Goal: Find specific page/section: Find specific page/section

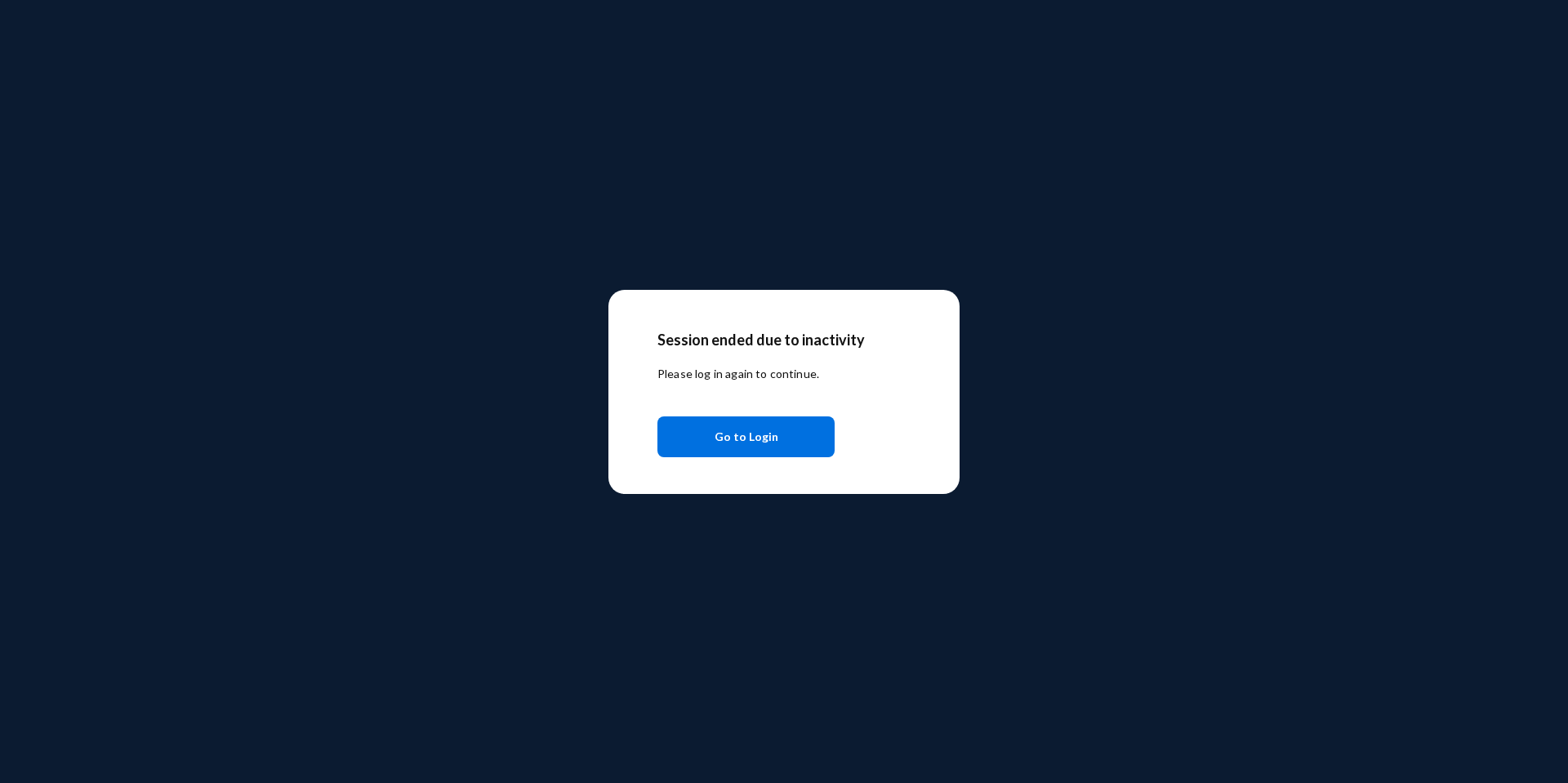
click at [757, 424] on span "Go to Login" at bounding box center [746, 436] width 63 height 29
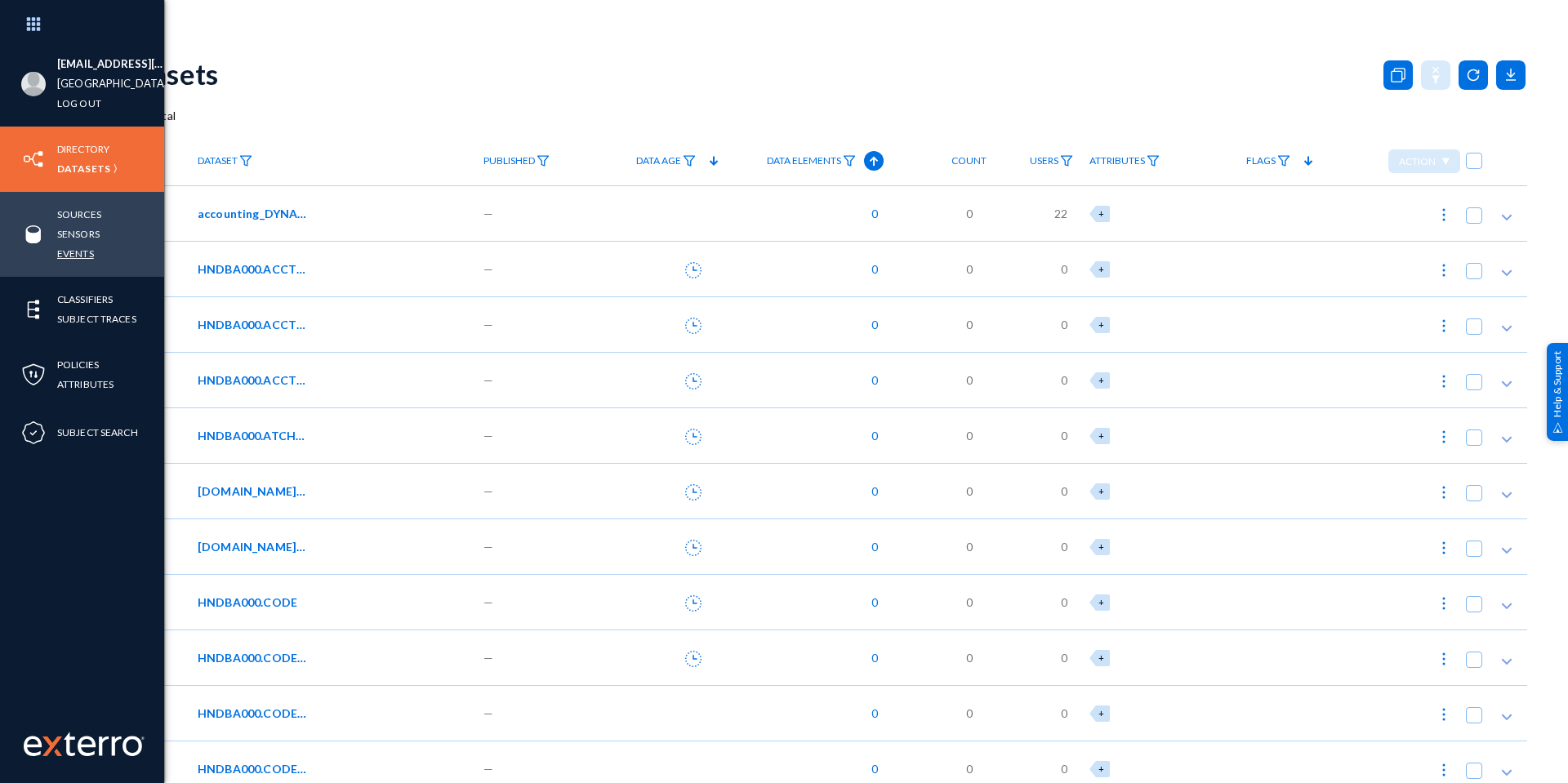
click at [60, 251] on link "Events" at bounding box center [75, 253] width 37 height 19
